Goal: Information Seeking & Learning: Learn about a topic

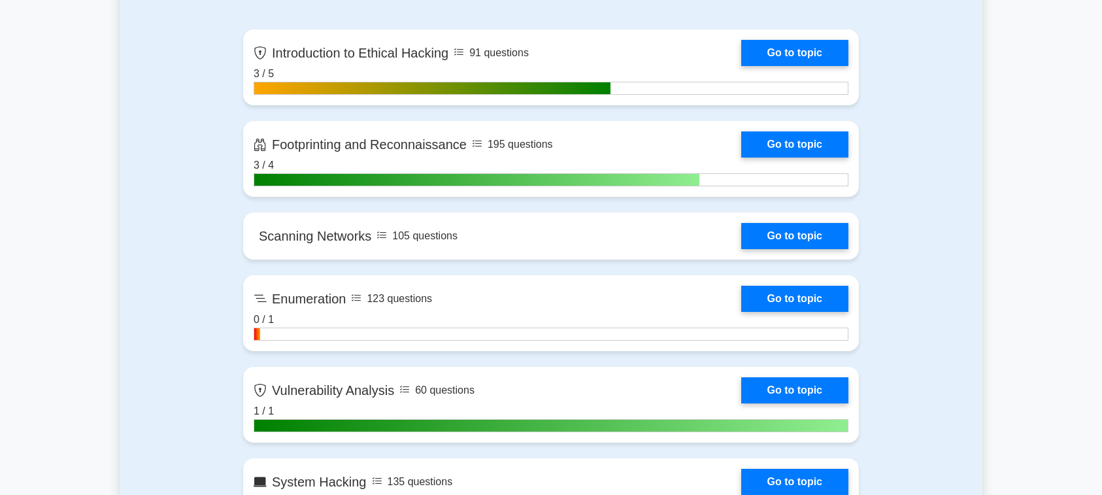
scroll to position [894, 0]
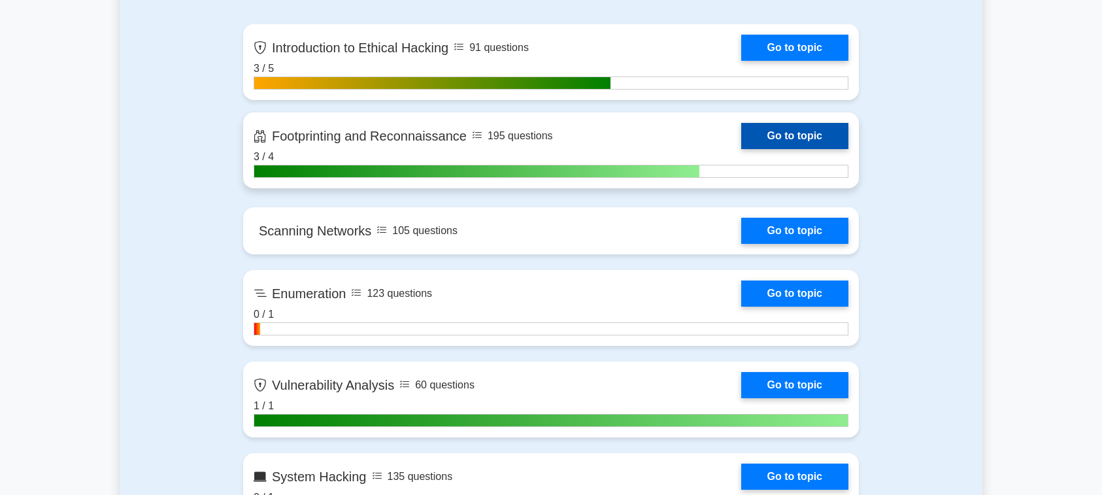
click at [792, 139] on link "Go to topic" at bounding box center [794, 136] width 107 height 26
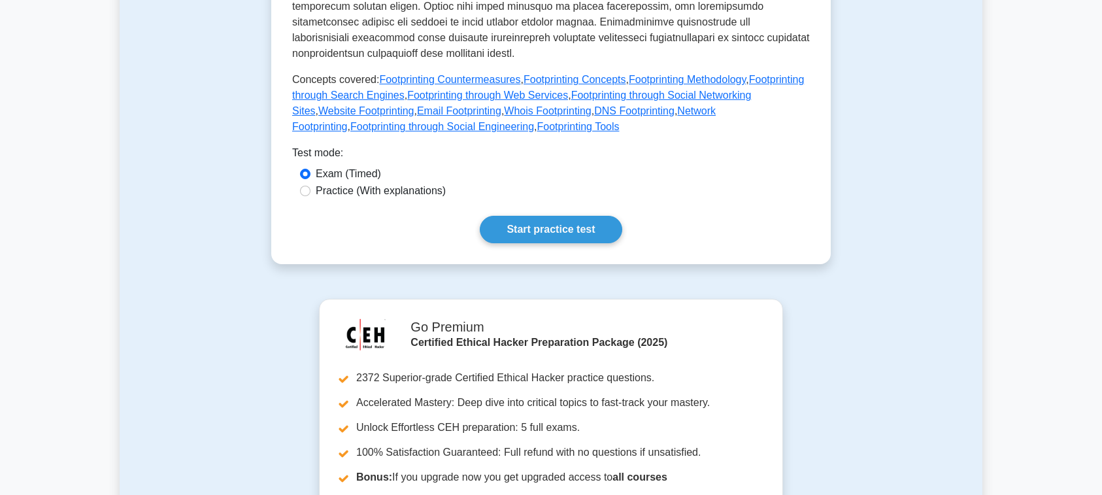
scroll to position [596, 0]
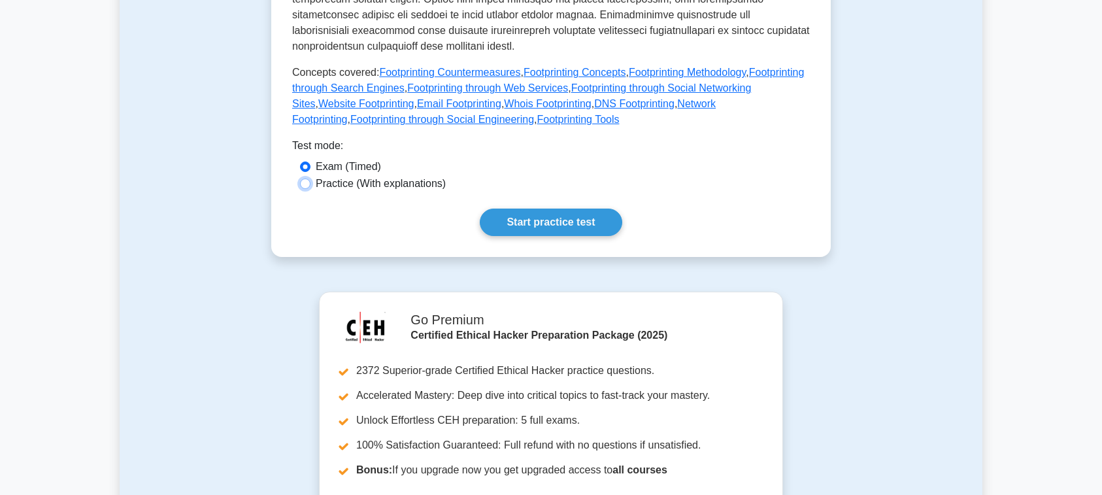
click at [305, 189] on input "Practice (With explanations)" at bounding box center [305, 183] width 10 height 10
radio input "true"
click at [555, 236] on link "Start practice test" at bounding box center [551, 222] width 142 height 27
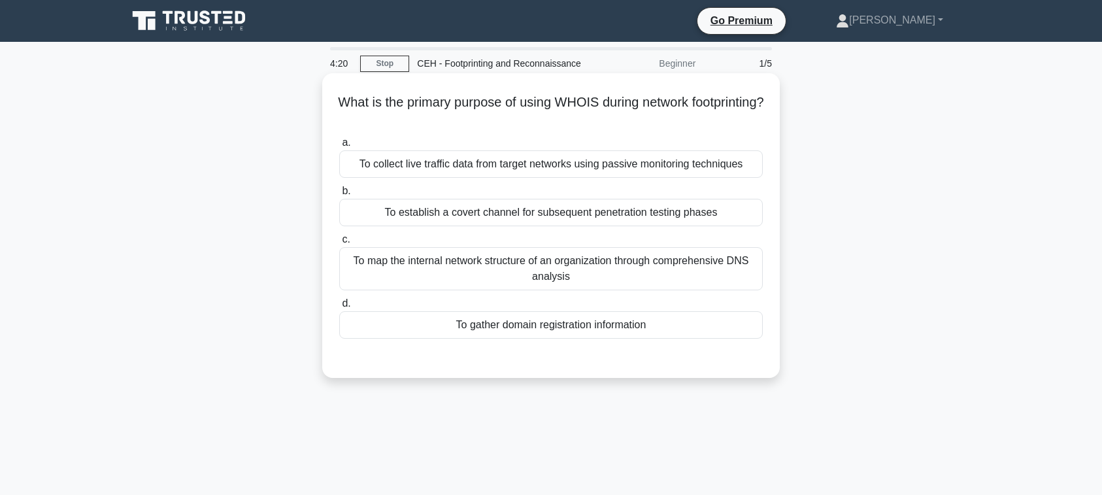
click at [596, 178] on div "To collect live traffic data from target networks using passive monitoring tech…" at bounding box center [551, 163] width 424 height 27
click at [339, 147] on input "a. To collect live traffic data from target networks using passive monitoring t…" at bounding box center [339, 143] width 0 height 8
radio input "true"
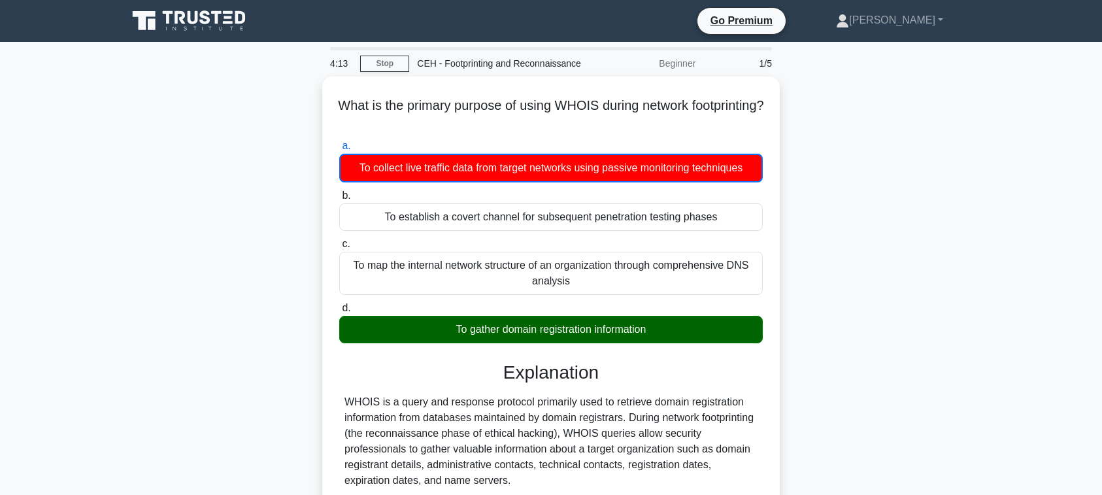
click at [339, 192] on input "b. To establish a covert channel for subsequent penetration testing phases" at bounding box center [339, 196] width 0 height 8
radio input "true"
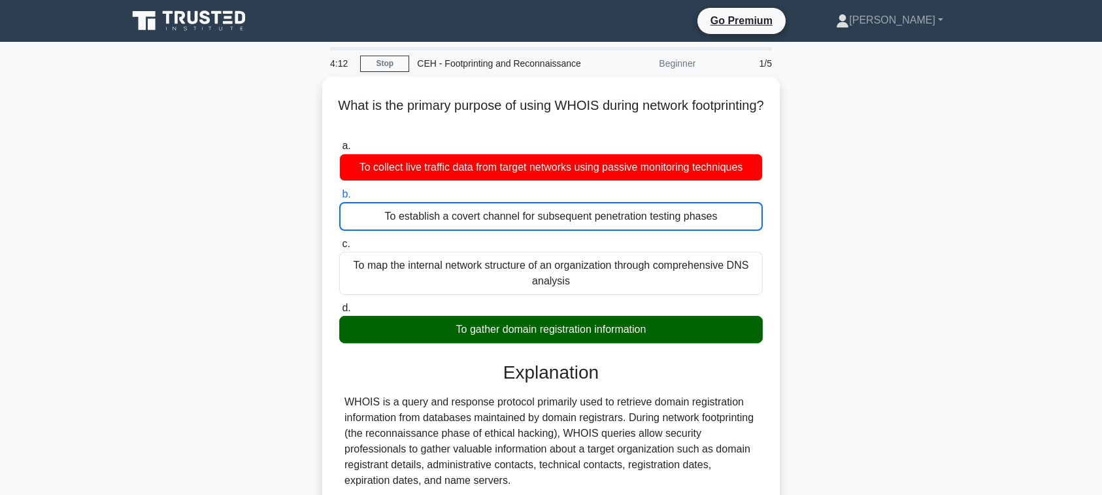
click at [339, 240] on input "c. To map the internal network structure of an organization through comprehensi…" at bounding box center [339, 244] width 0 height 8
radio input "true"
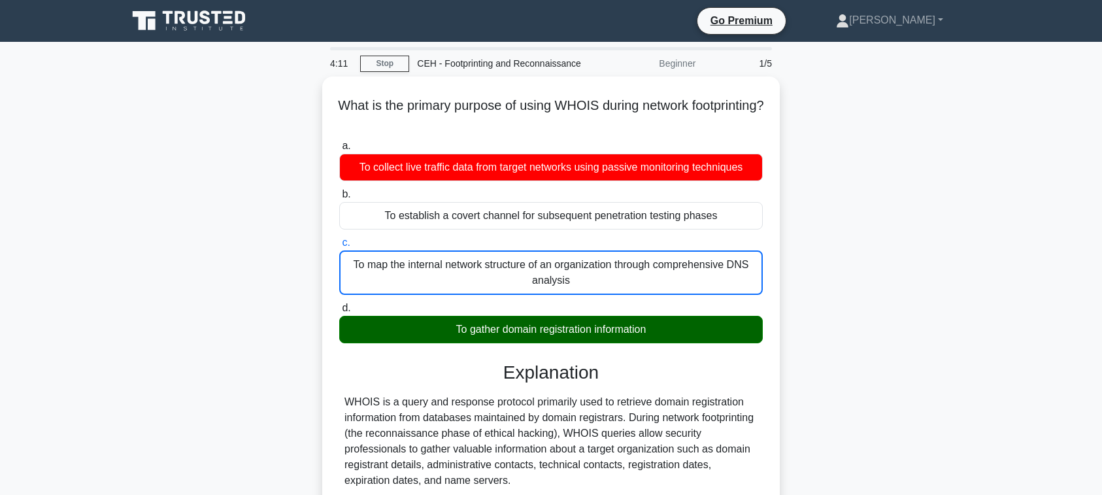
click at [839, 363] on div "What is the primary purpose of using WHOIS during network footprinting? .spinne…" at bounding box center [551, 454] width 863 height 756
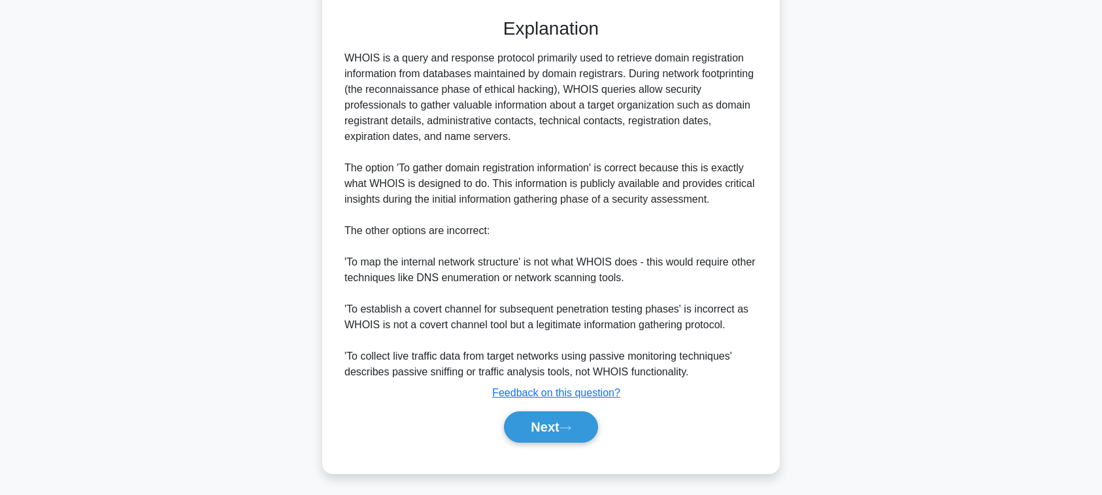
scroll to position [410, 0]
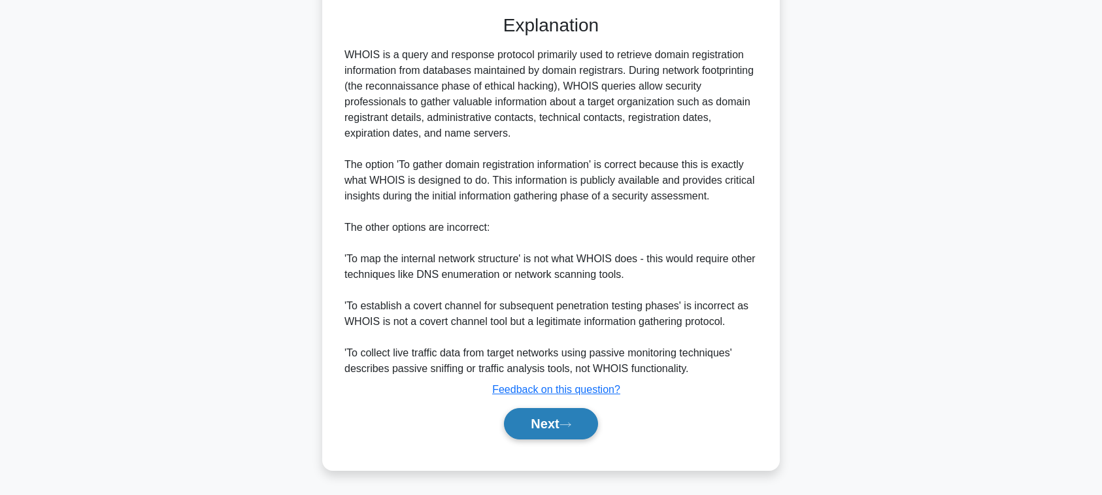
click at [544, 439] on button "Next" at bounding box center [550, 423] width 93 height 31
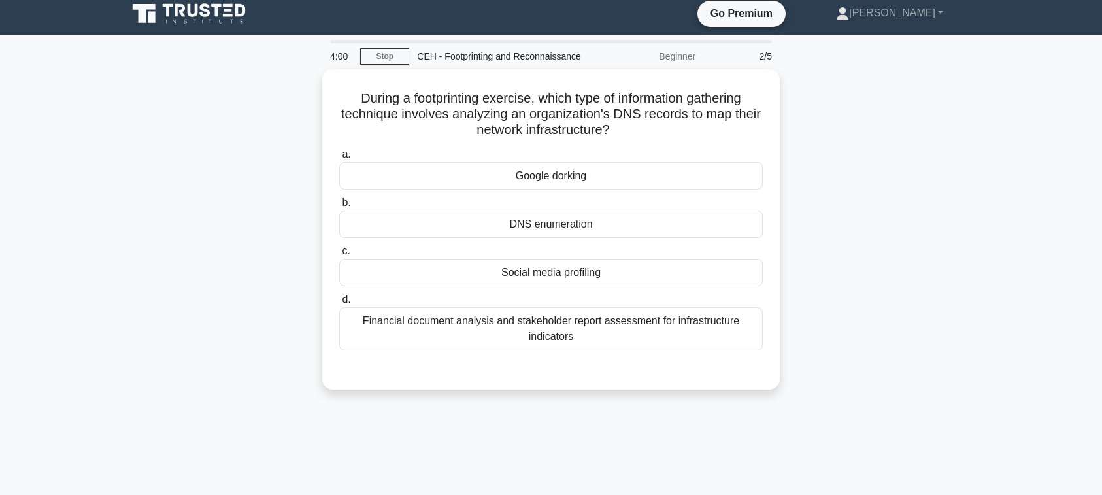
scroll to position [0, 0]
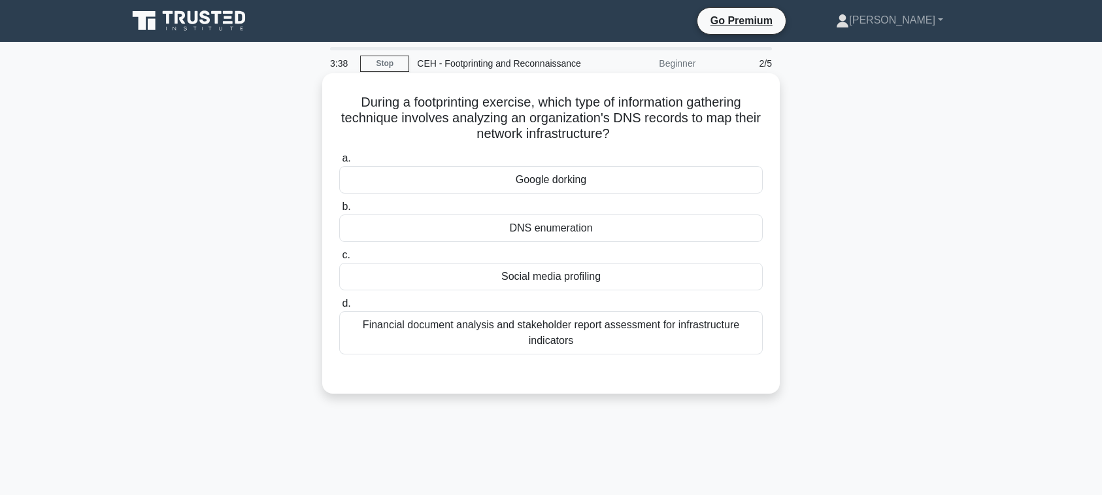
click at [656, 242] on div "DNS enumeration" at bounding box center [551, 227] width 424 height 27
click at [339, 211] on input "b. DNS enumeration" at bounding box center [339, 207] width 0 height 8
radio input "true"
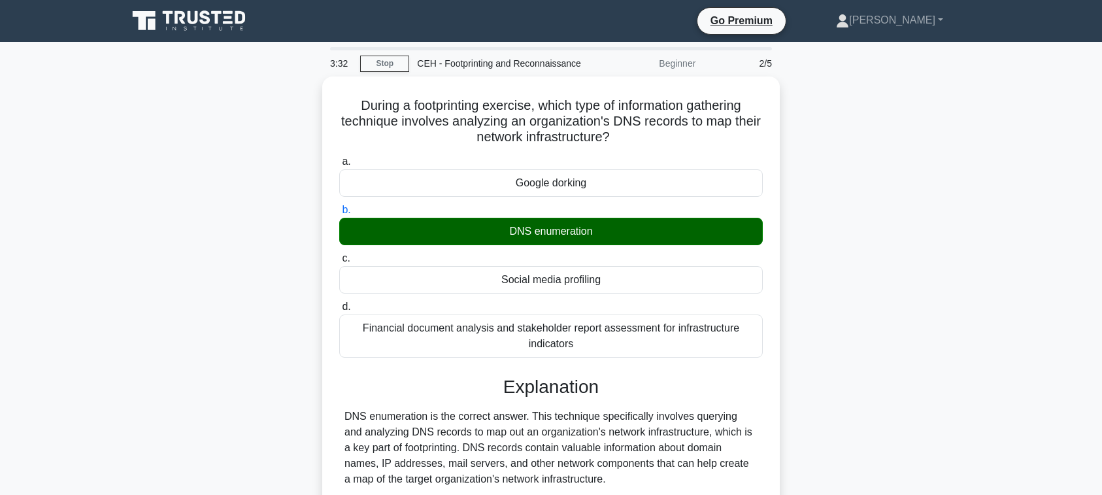
click at [904, 299] on div "During a footprinting exercise, which type of information gathering technique i…" at bounding box center [551, 438] width 863 height 724
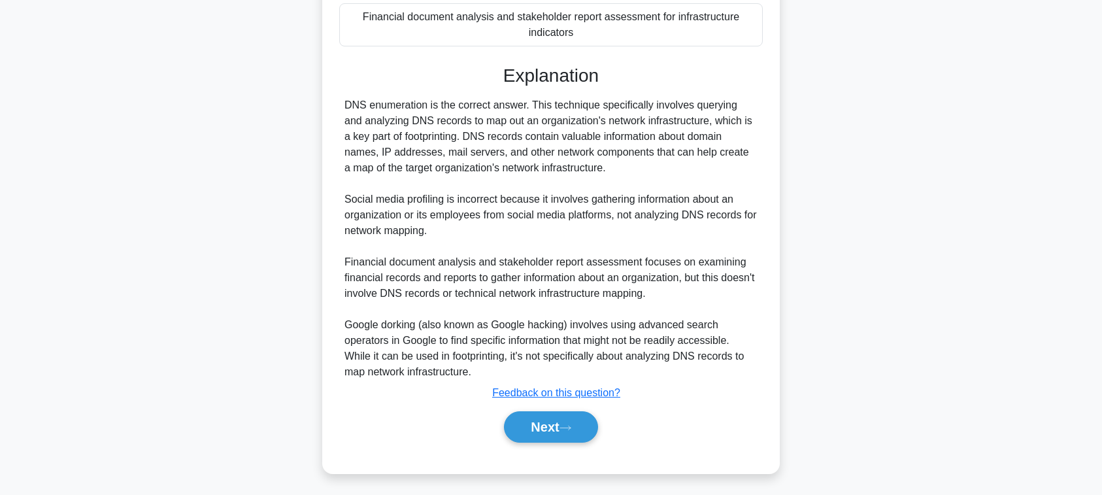
scroll to position [358, 0]
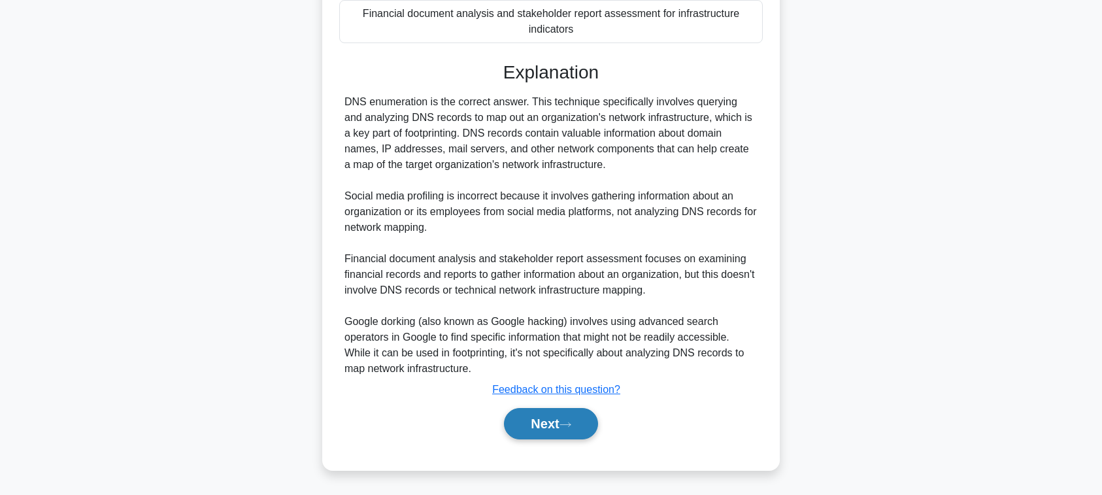
click at [591, 418] on button "Next" at bounding box center [550, 423] width 93 height 31
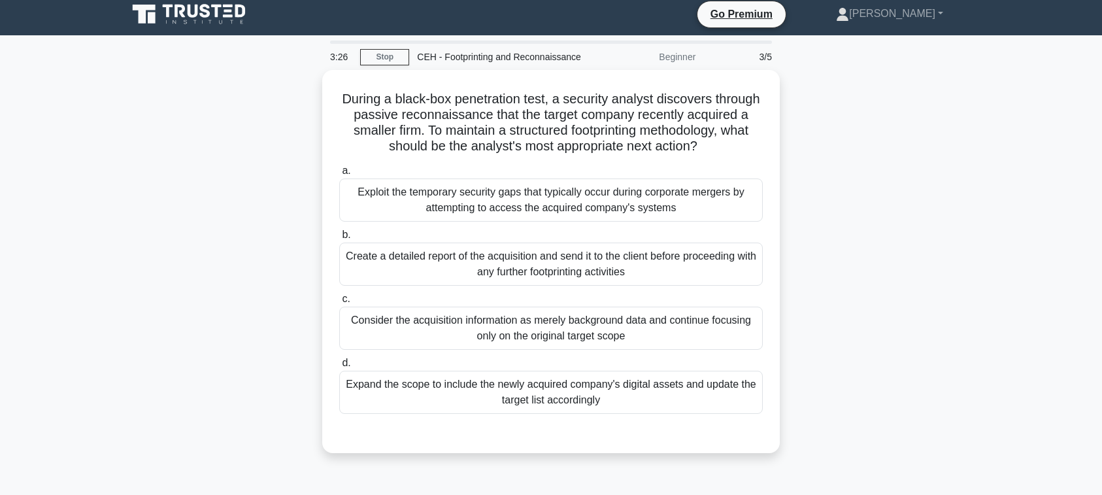
scroll to position [0, 0]
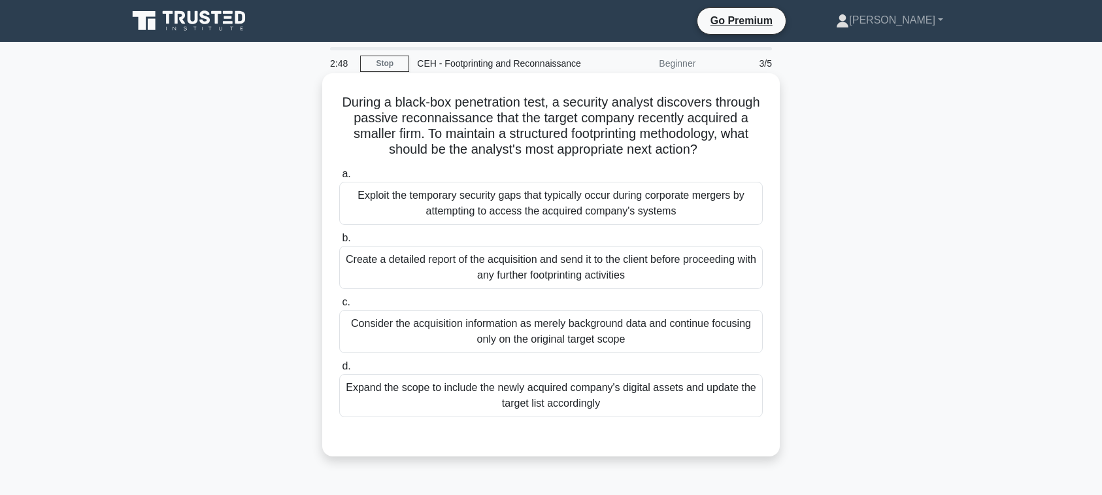
click at [553, 289] on div "Create a detailed report of the acquisition and send it to the client before pr…" at bounding box center [551, 267] width 424 height 43
click at [339, 242] on input "b. Create a detailed report of the acquisition and send it to the client before…" at bounding box center [339, 238] width 0 height 8
radio input "true"
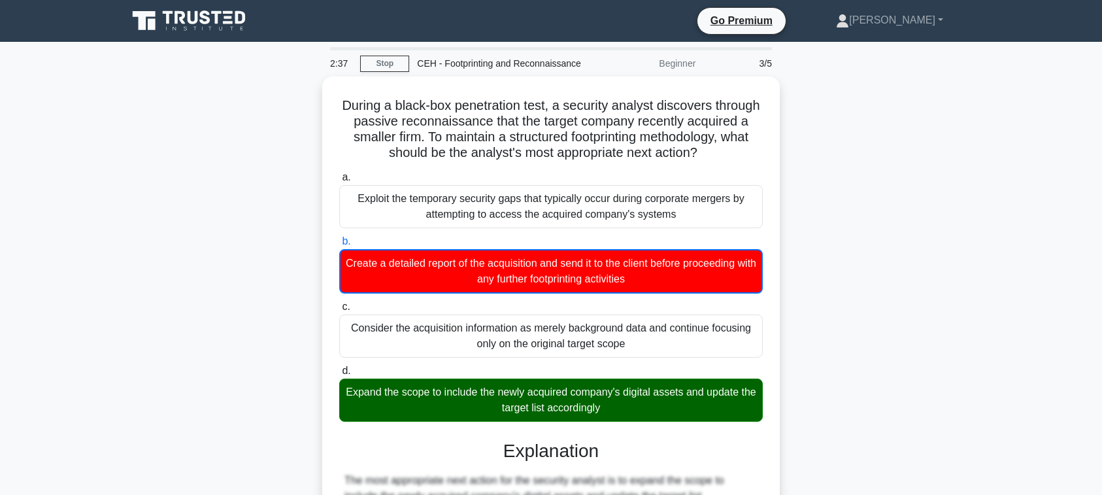
click at [339, 303] on input "c. Consider the acquisition information as merely background data and continue …" at bounding box center [339, 307] width 0 height 8
radio input "true"
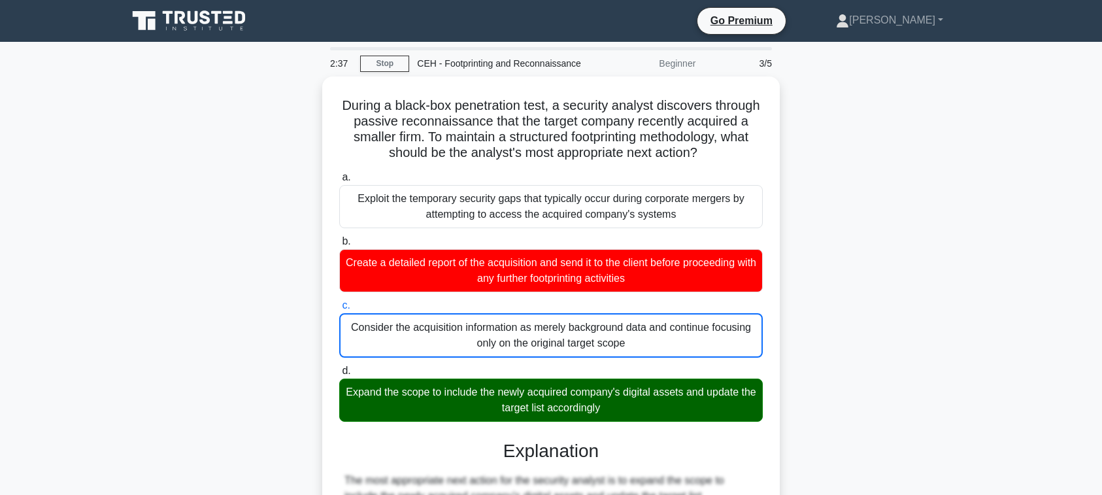
click at [339, 367] on input "d. Expand the scope to include the newly acquired company's digital assets and …" at bounding box center [339, 371] width 0 height 8
radio input "true"
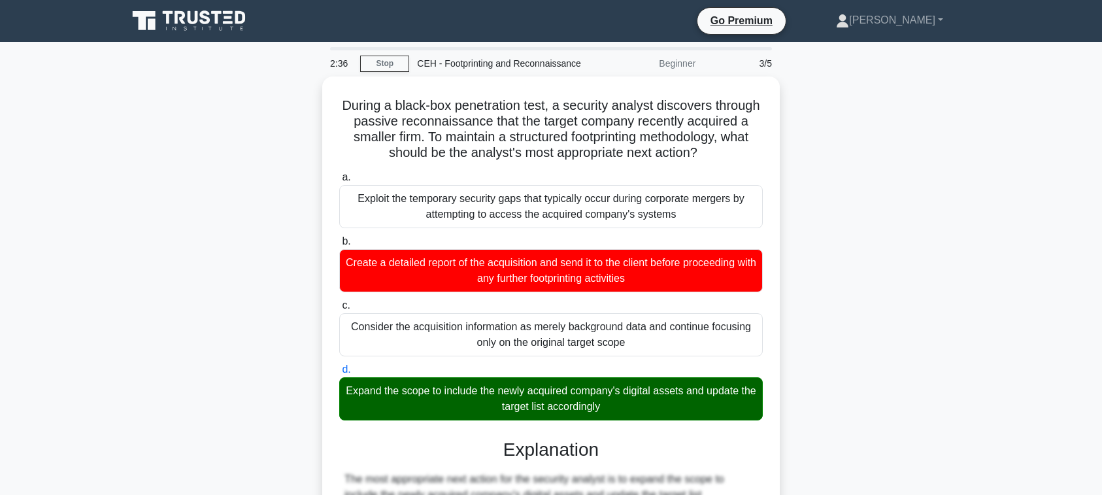
click at [339, 173] on input "a. Exploit the temporary security gaps that typically occur during corporate me…" at bounding box center [339, 177] width 0 height 8
radio input "true"
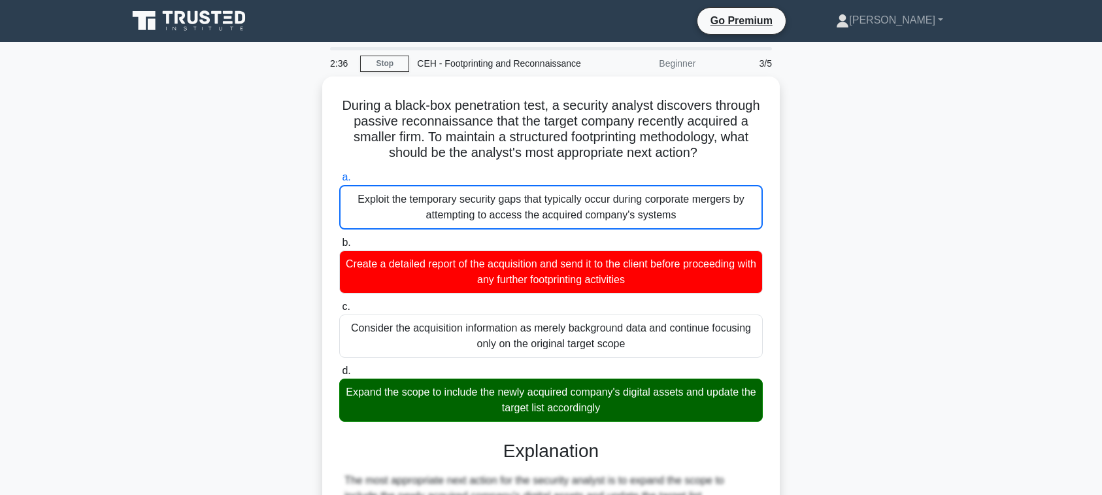
click at [339, 239] on input "b. Create a detailed report of the acquisition and send it to the client before…" at bounding box center [339, 243] width 0 height 8
radio input "true"
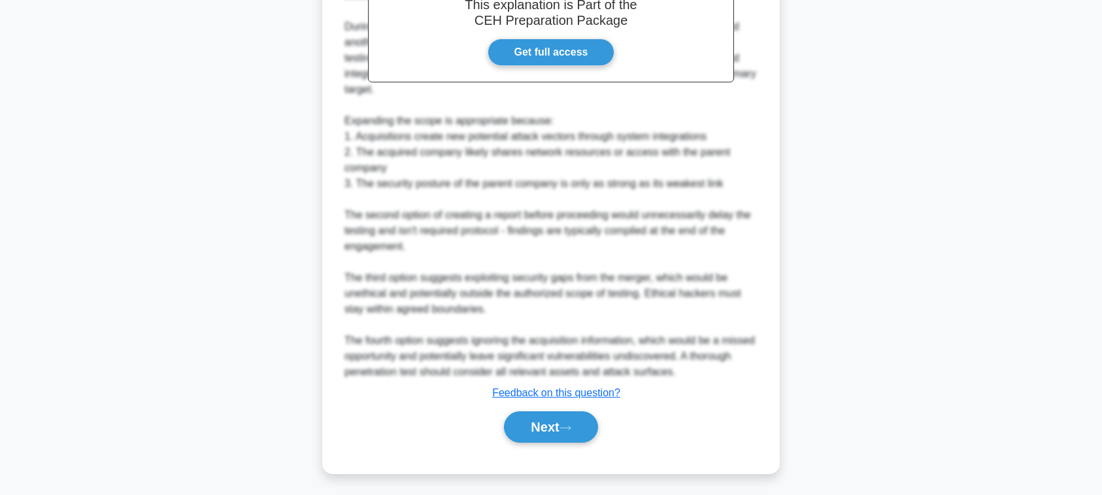
scroll to position [595, 0]
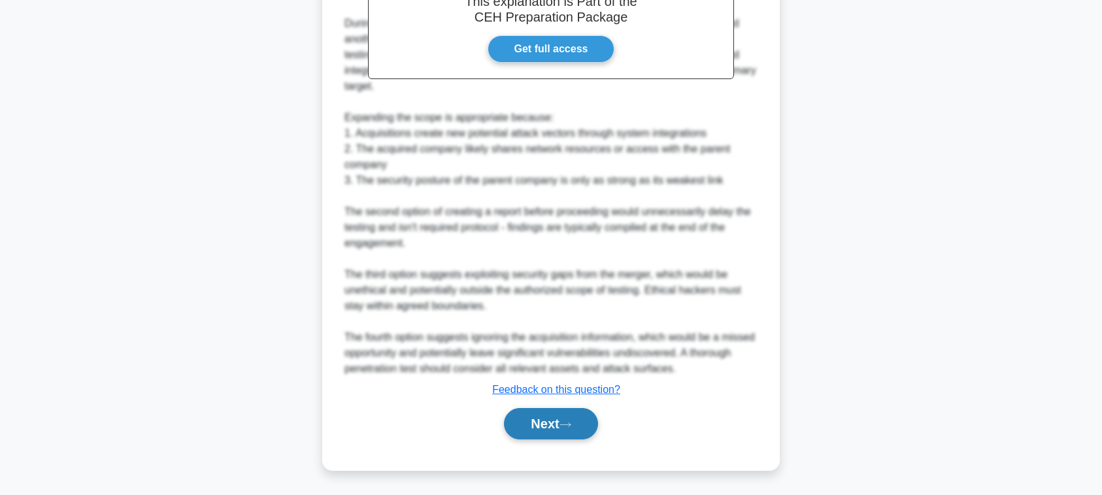
click at [549, 422] on button "Next" at bounding box center [550, 423] width 93 height 31
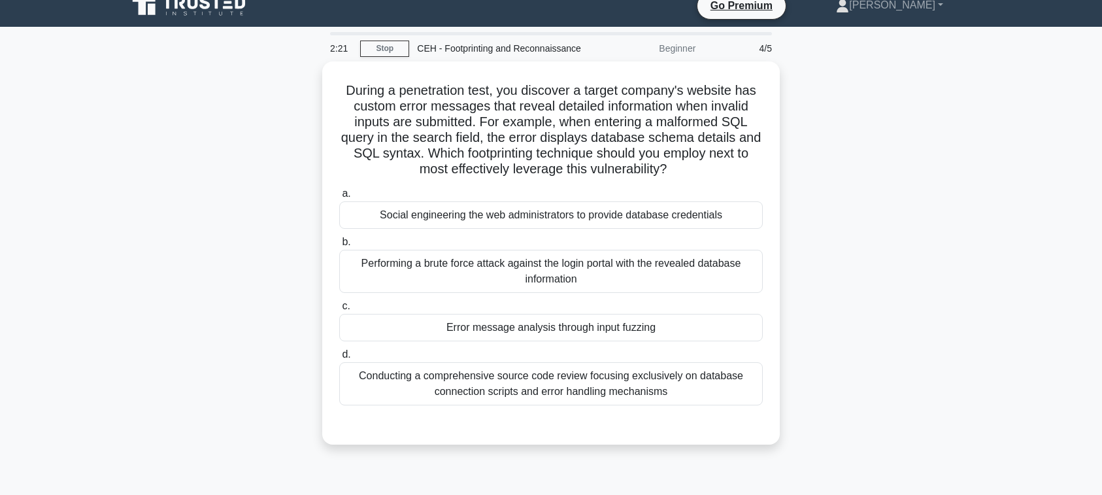
scroll to position [0, 0]
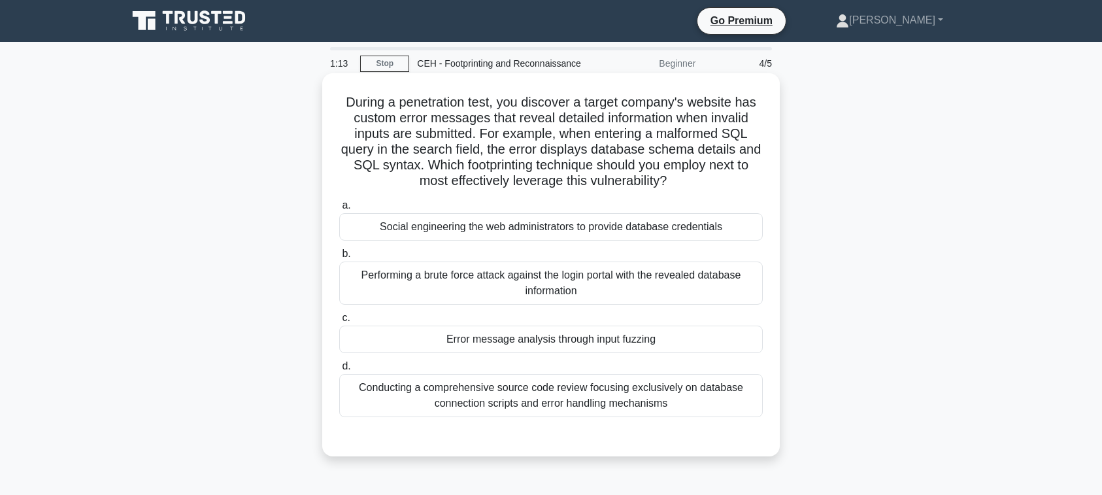
click at [470, 305] on div "Performing a brute force attack against the login portal with the revealed data…" at bounding box center [551, 282] width 424 height 43
click at [339, 258] on input "b. Performing a brute force attack against the login portal with the revealed d…" at bounding box center [339, 254] width 0 height 8
radio input "true"
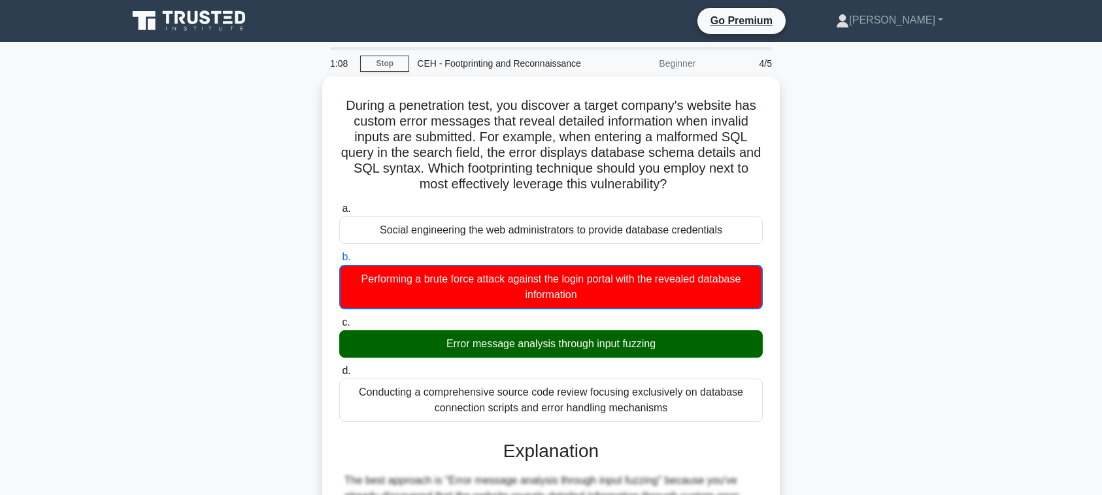
click at [339, 318] on input "c. Error message analysis through input fuzzing" at bounding box center [339, 322] width 0 height 8
radio input "true"
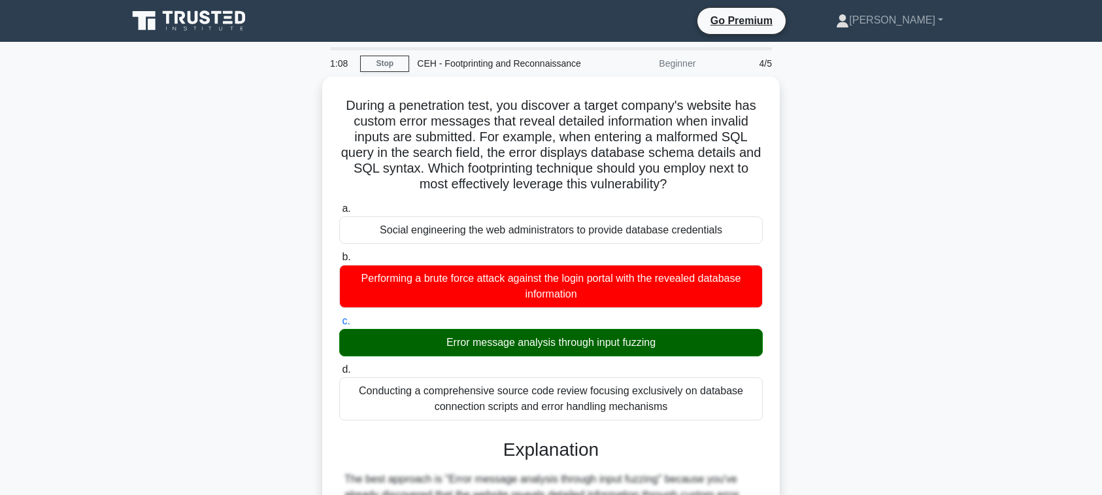
click at [339, 365] on input "d. Conducting a comprehensive source code review focusing exclusively on databa…" at bounding box center [339, 369] width 0 height 8
radio input "true"
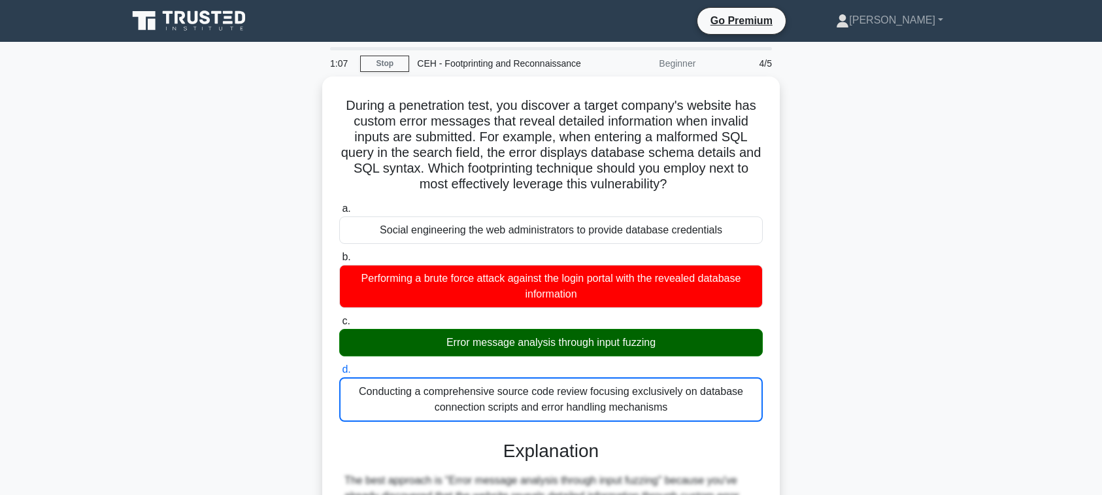
click at [339, 205] on input "a. Social engineering the web administrators to provide database credentials" at bounding box center [339, 209] width 0 height 8
radio input "true"
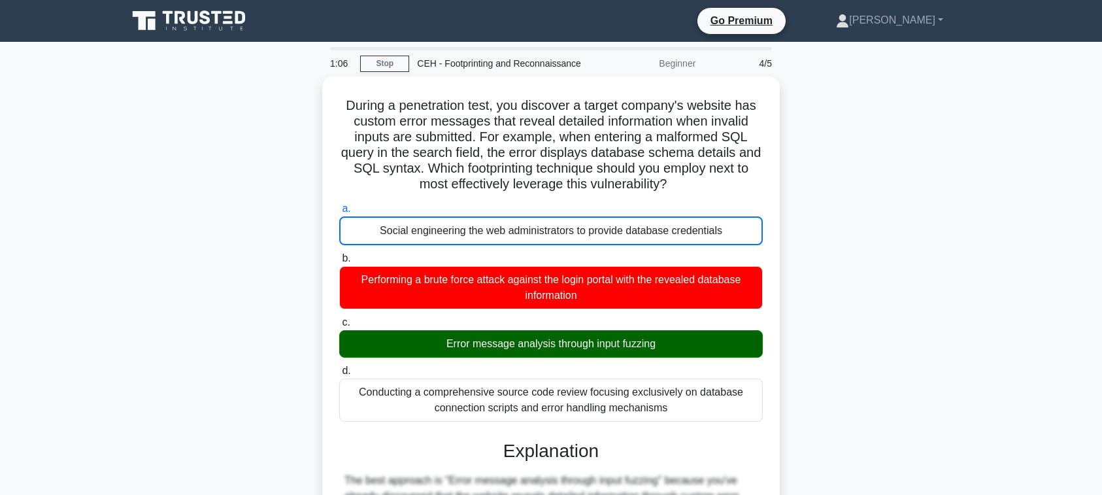
click at [934, 402] on div "During a penetration test, you discover a target company's website has custom e…" at bounding box center [551, 501] width 863 height 850
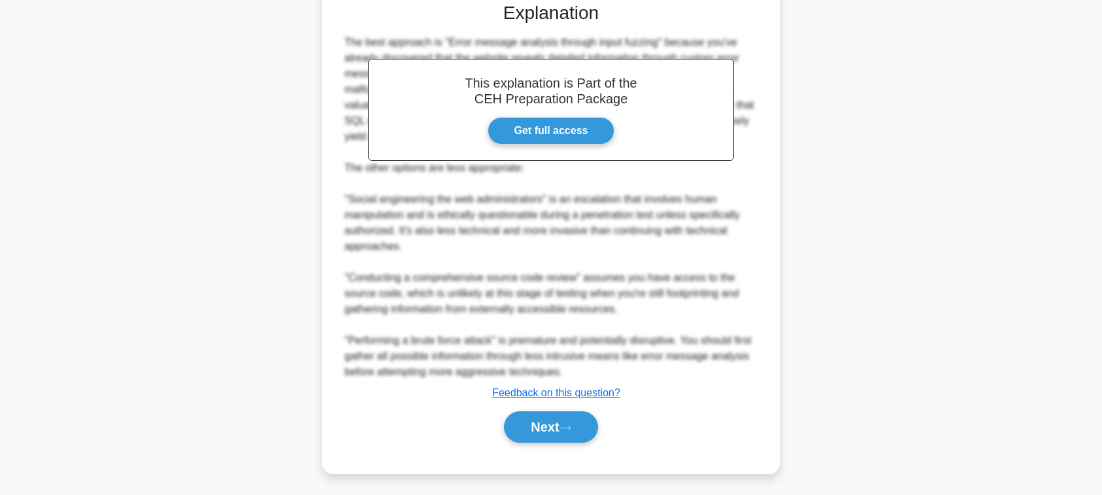
scroll to position [484, 0]
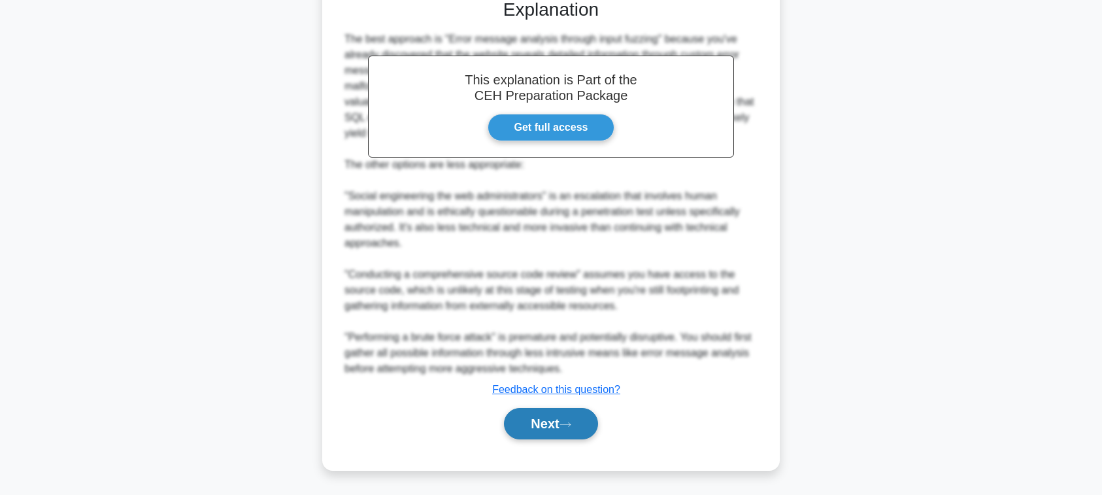
click at [529, 420] on button "Next" at bounding box center [550, 423] width 93 height 31
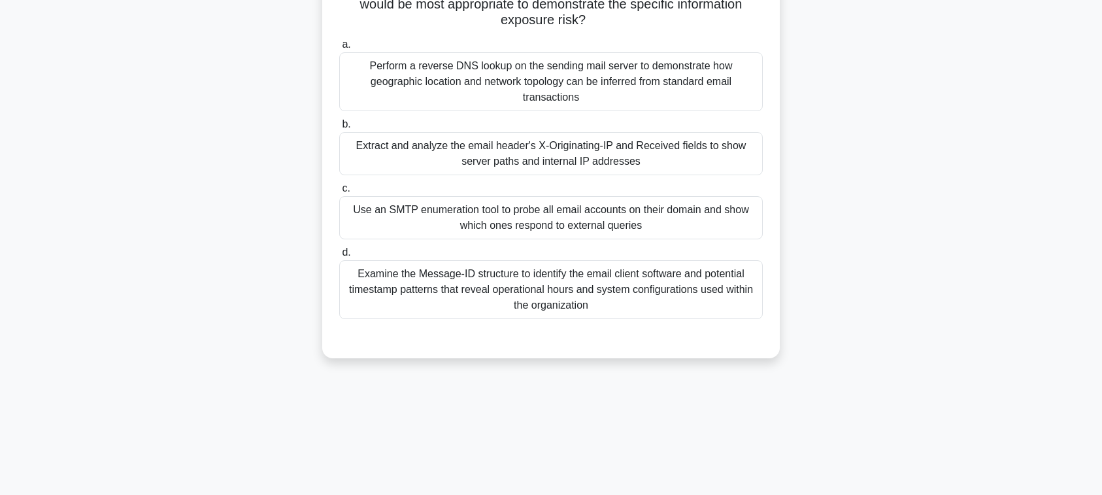
scroll to position [211, 0]
click at [863, 316] on div "You are conducting a security assessment for a client who suspects their compet…" at bounding box center [551, 119] width 863 height 509
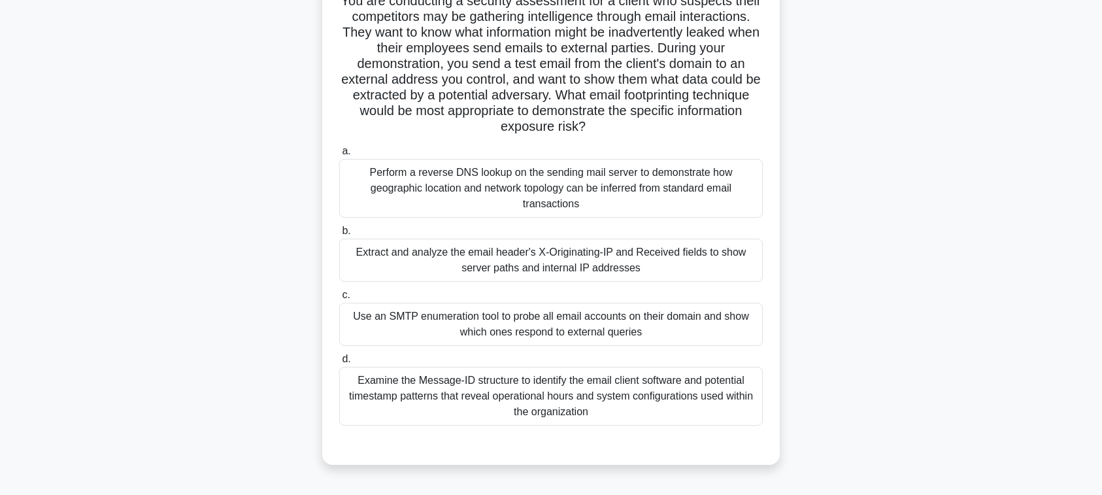
scroll to position [112, 0]
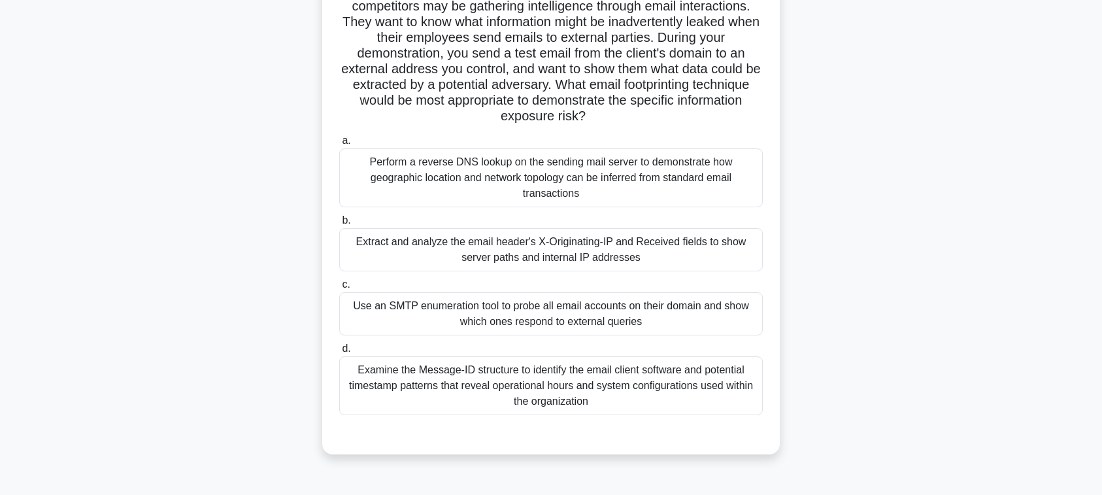
click at [584, 207] on div "Perform a reverse DNS lookup on the sending mail server to demonstrate how geog…" at bounding box center [551, 177] width 424 height 59
click at [339, 145] on input "a. Perform a reverse DNS lookup on the sending mail server to demonstrate how g…" at bounding box center [339, 141] width 0 height 8
radio input "true"
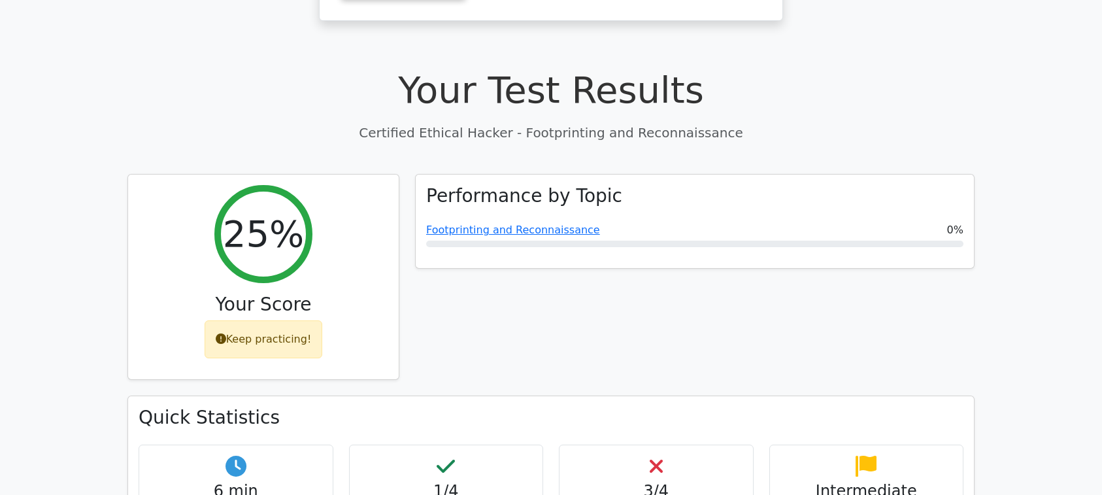
scroll to position [335, 0]
